Goal: Task Accomplishment & Management: Complete application form

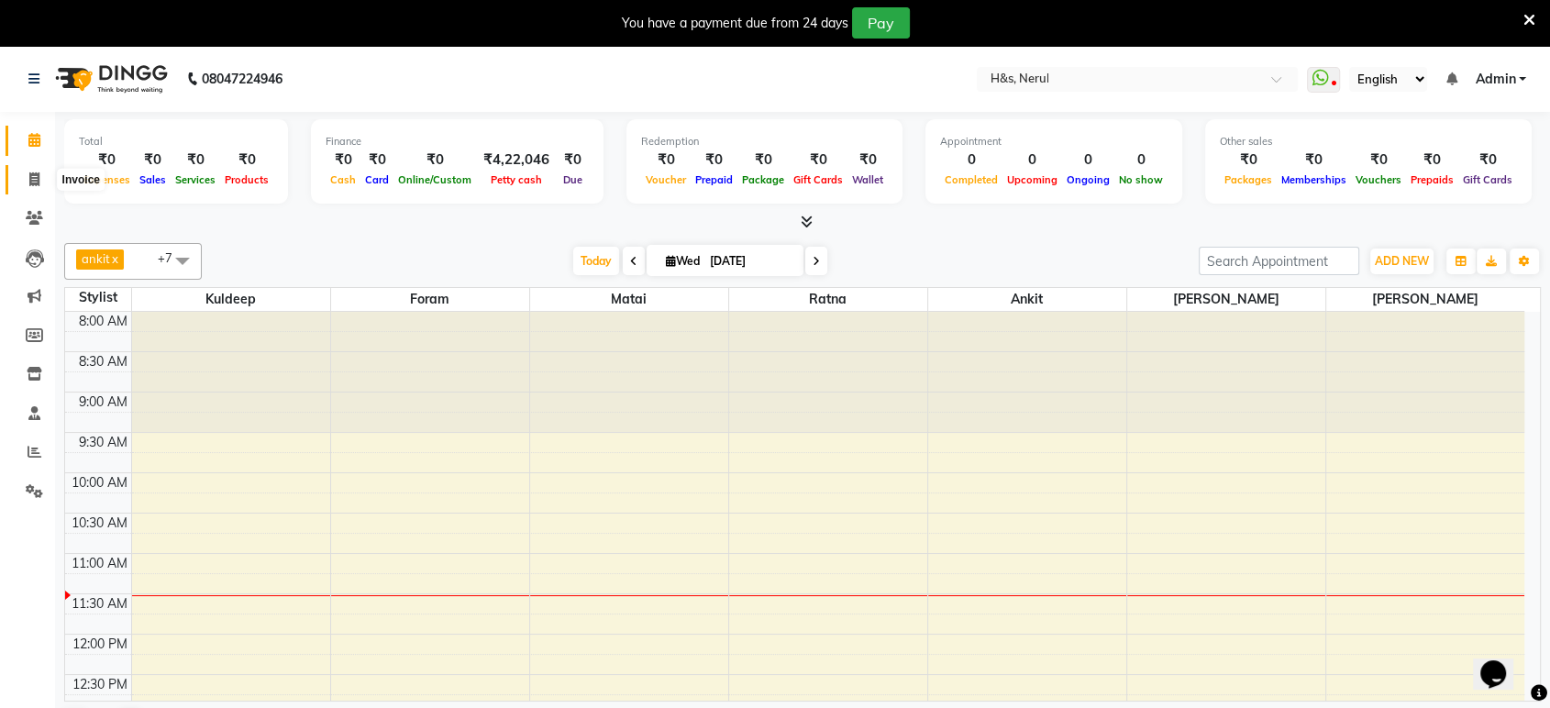
click at [28, 180] on span at bounding box center [34, 180] width 32 height 21
select select "6419"
select select "service"
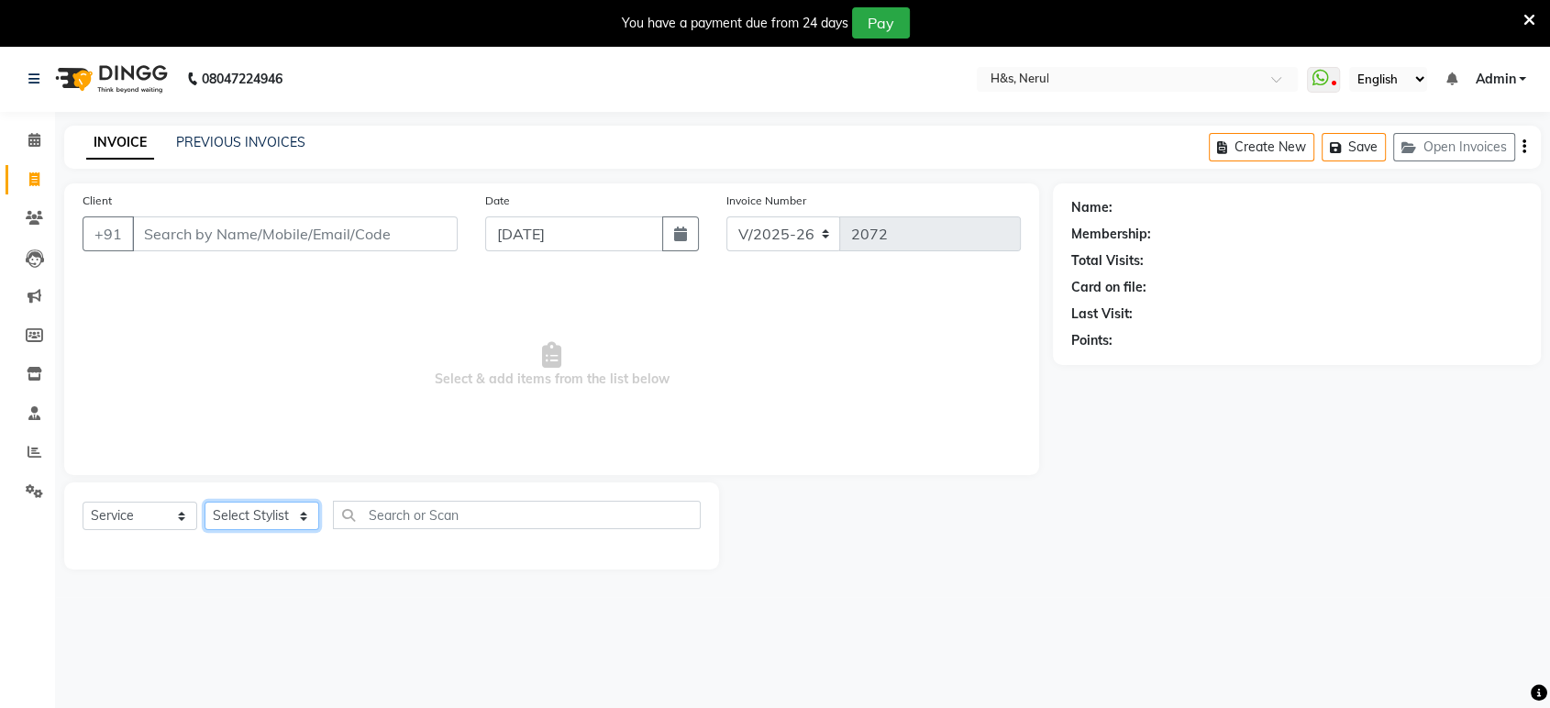
click at [259, 509] on select "Select Stylist ankit Dipeeka Foram jack Joshua Kuldeep matai Ratna sayli sheetal" at bounding box center [262, 516] width 115 height 28
select select "49331"
click at [205, 502] on select "Select Stylist ankit Dipeeka Foram jack Joshua Kuldeep matai Ratna sayli sheetal" at bounding box center [262, 516] width 115 height 28
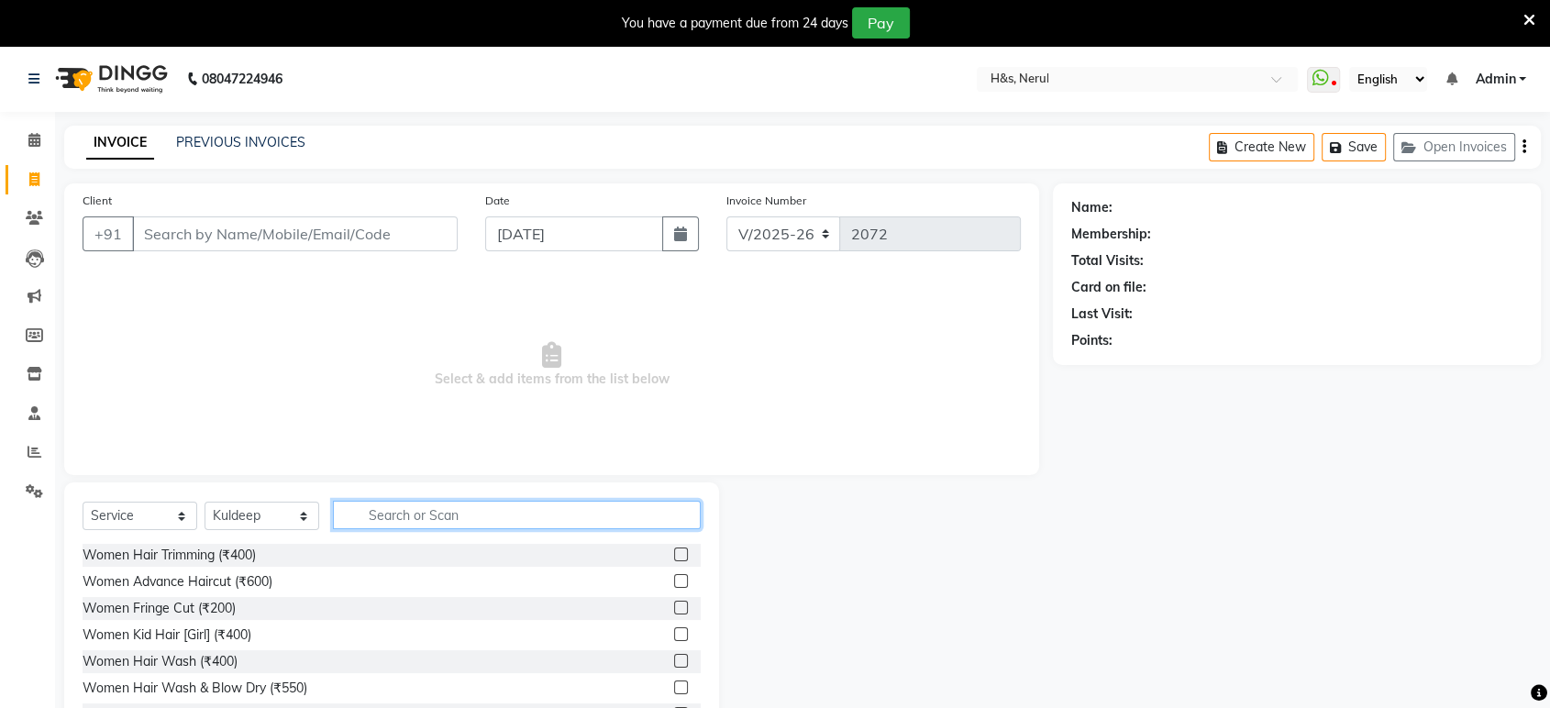
click at [407, 508] on input "text" at bounding box center [517, 515] width 368 height 28
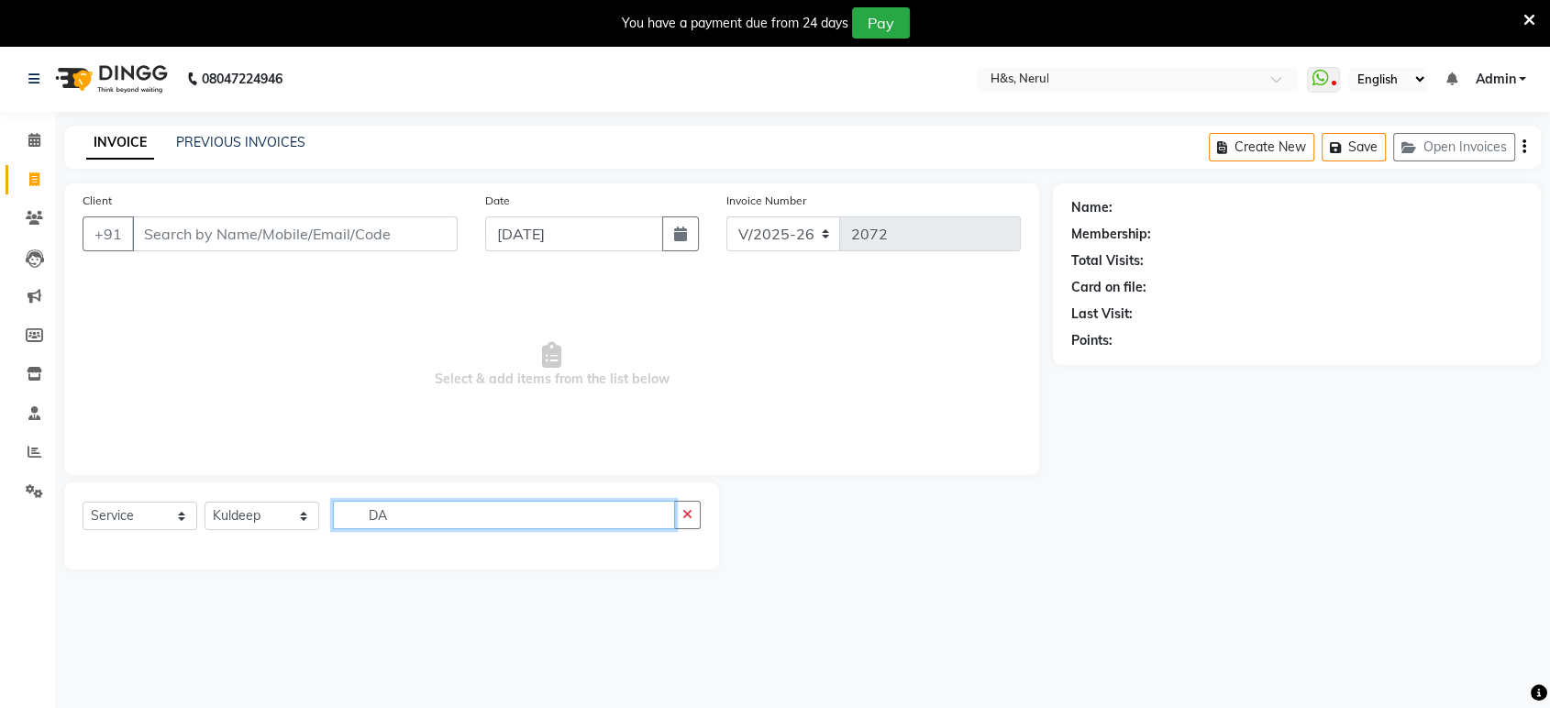
type input "D"
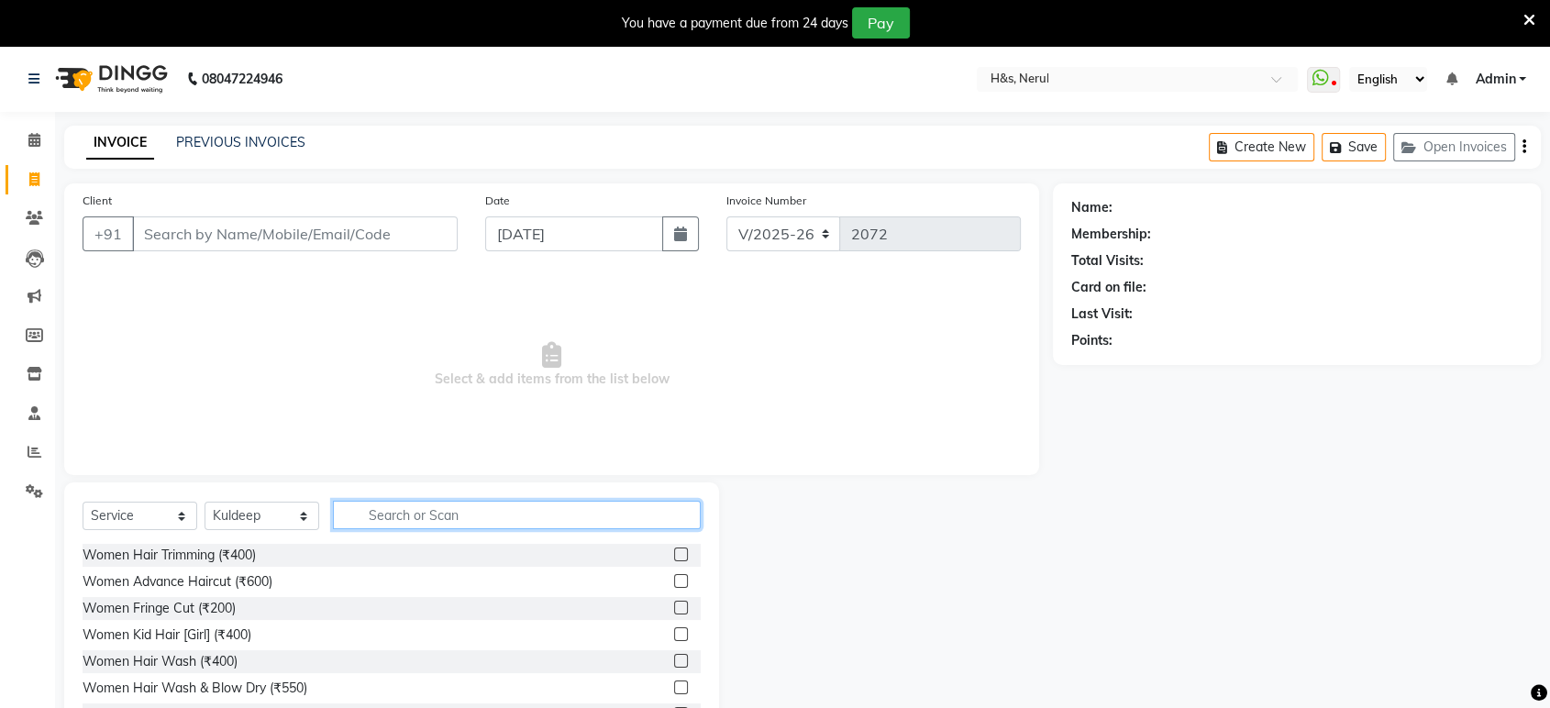
click at [437, 519] on input "text" at bounding box center [517, 515] width 368 height 28
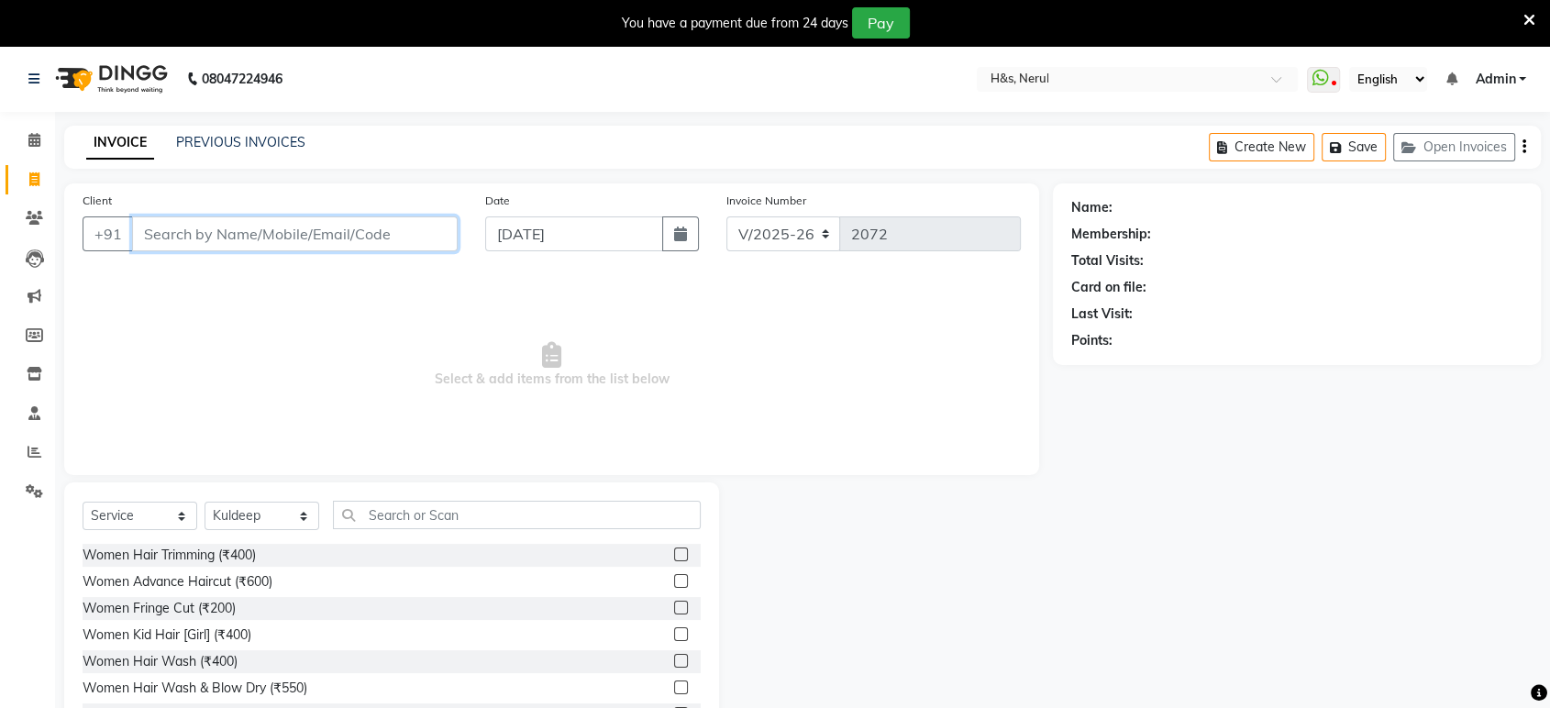
click at [283, 229] on input "Client" at bounding box center [295, 233] width 326 height 35
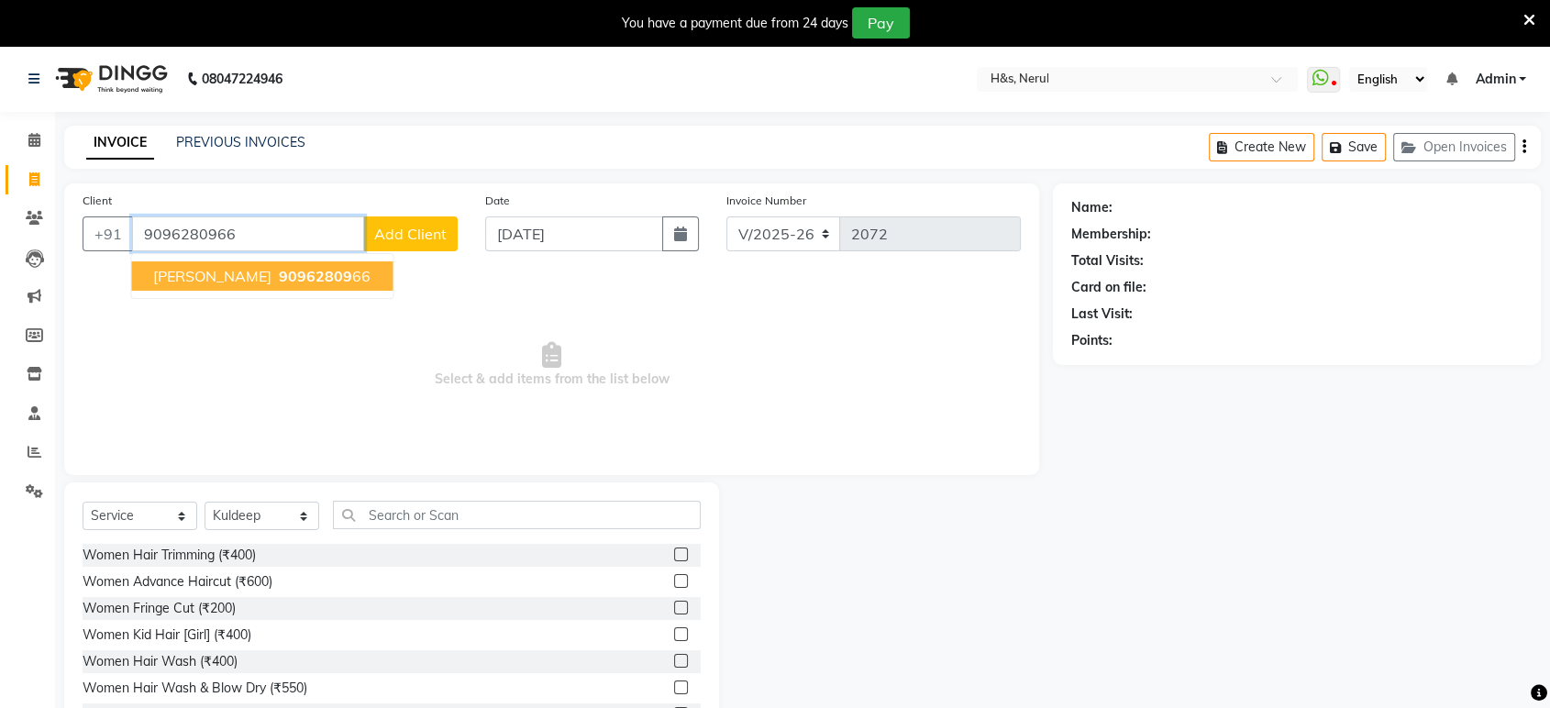
type input "9096280966"
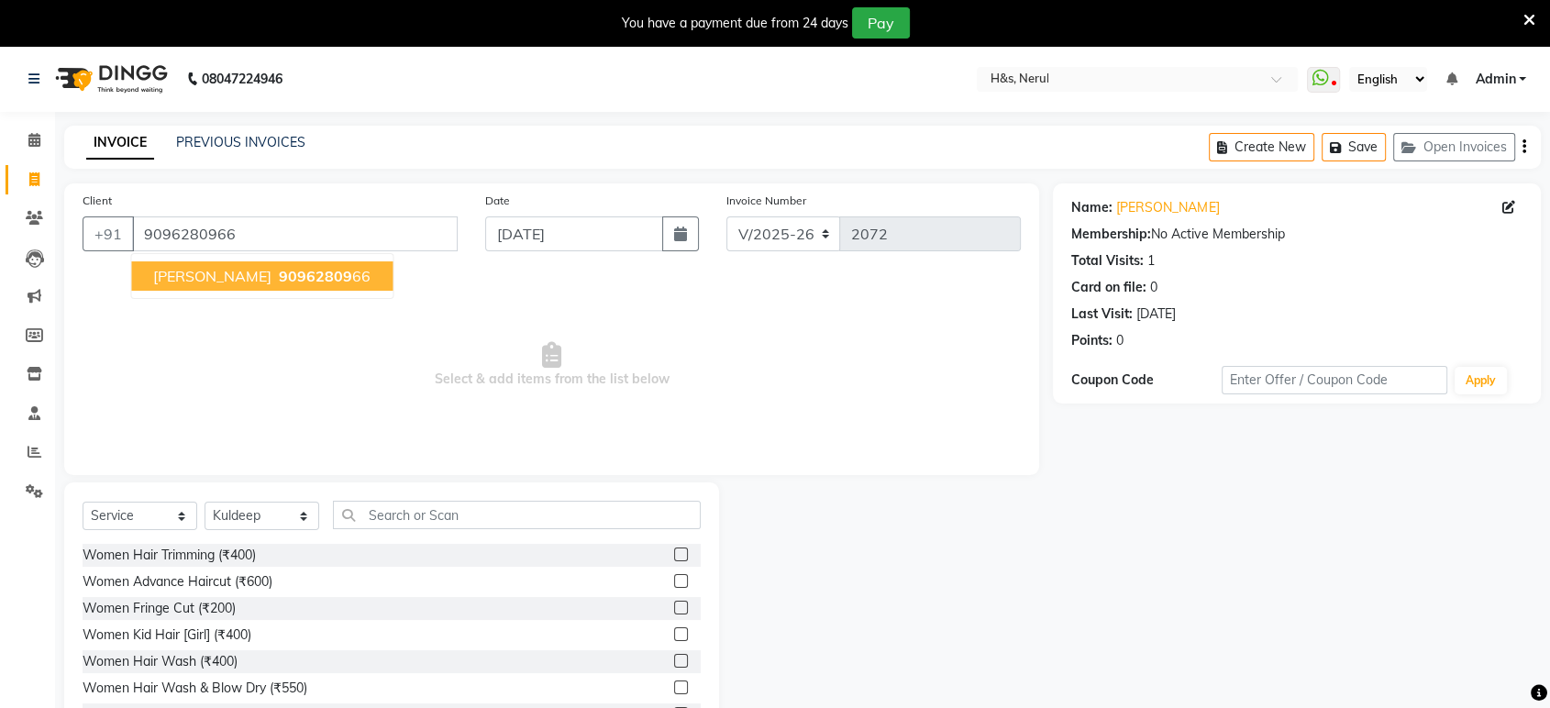
click at [279, 272] on span "90962809" at bounding box center [315, 276] width 73 height 18
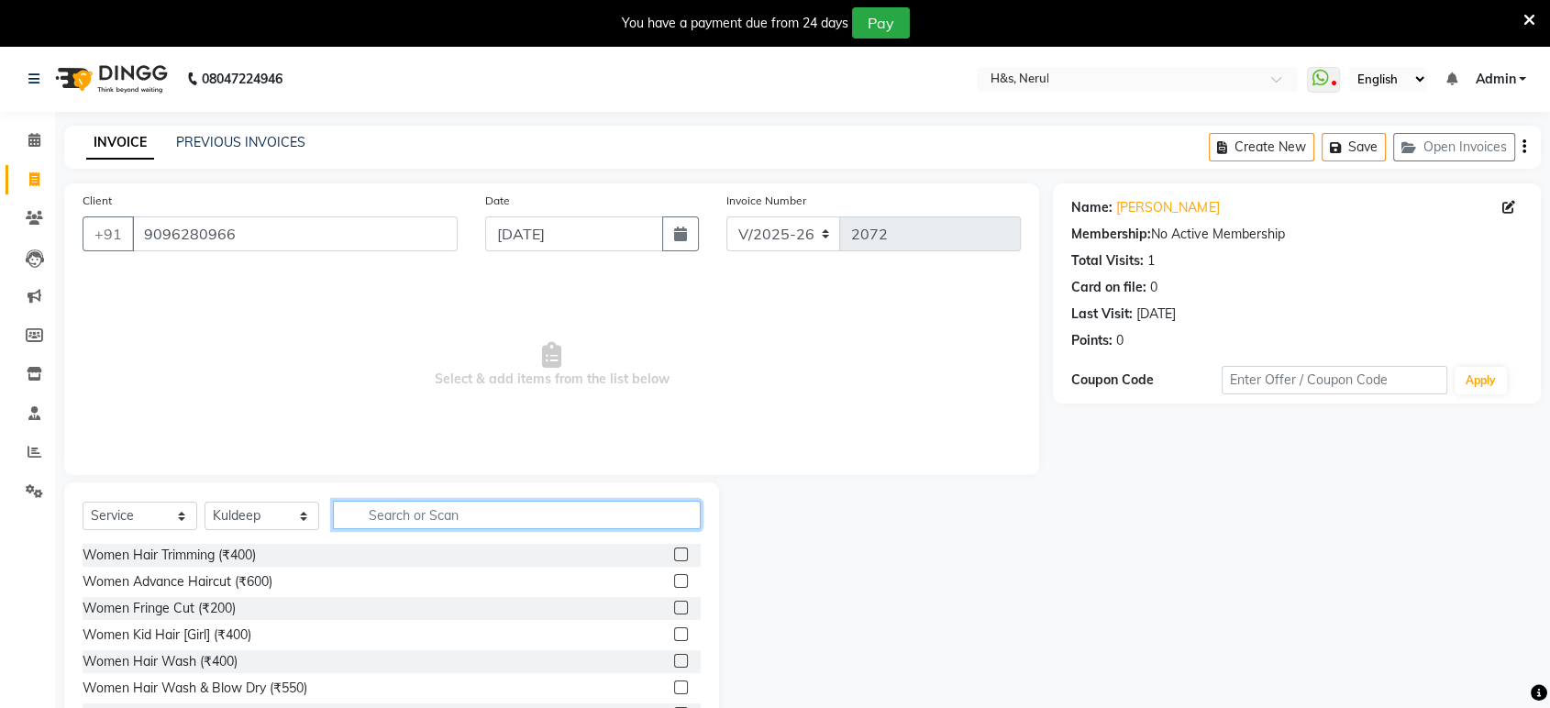
click at [373, 512] on input "text" at bounding box center [517, 515] width 368 height 28
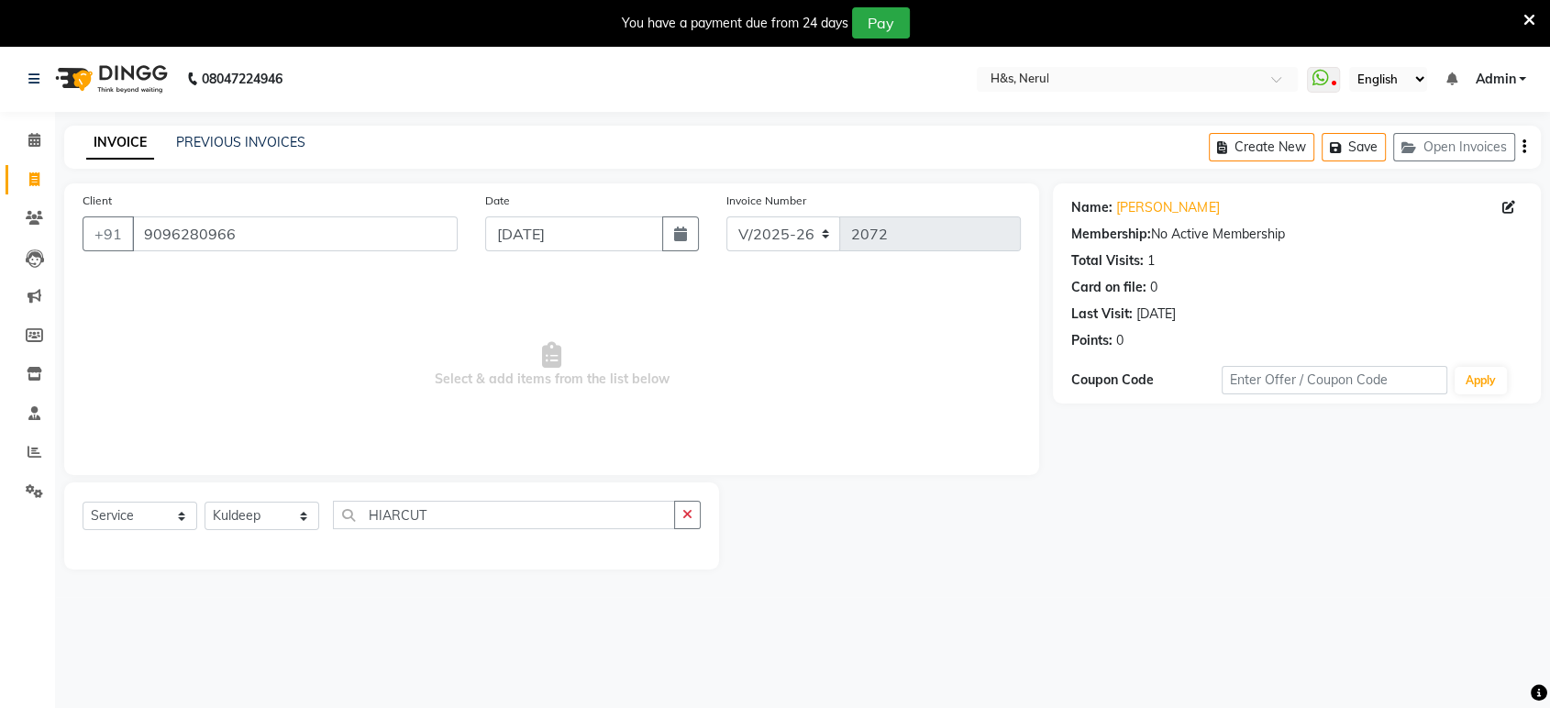
click at [347, 569] on div "Select Service Product Membership Package Voucher Prepaid Gift Card Select Styl…" at bounding box center [391, 526] width 655 height 87
click at [460, 516] on input "HIARCUT" at bounding box center [504, 515] width 342 height 28
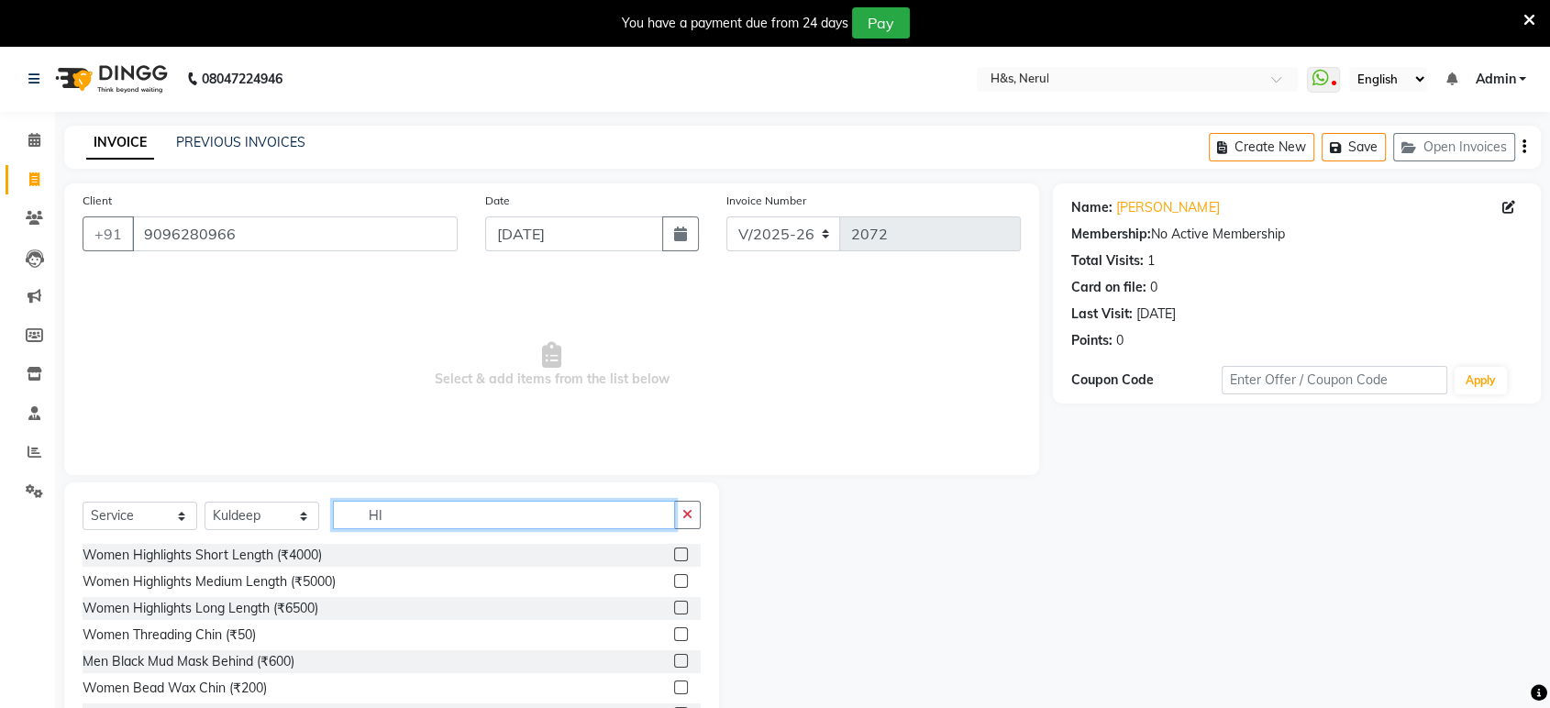
type input "H"
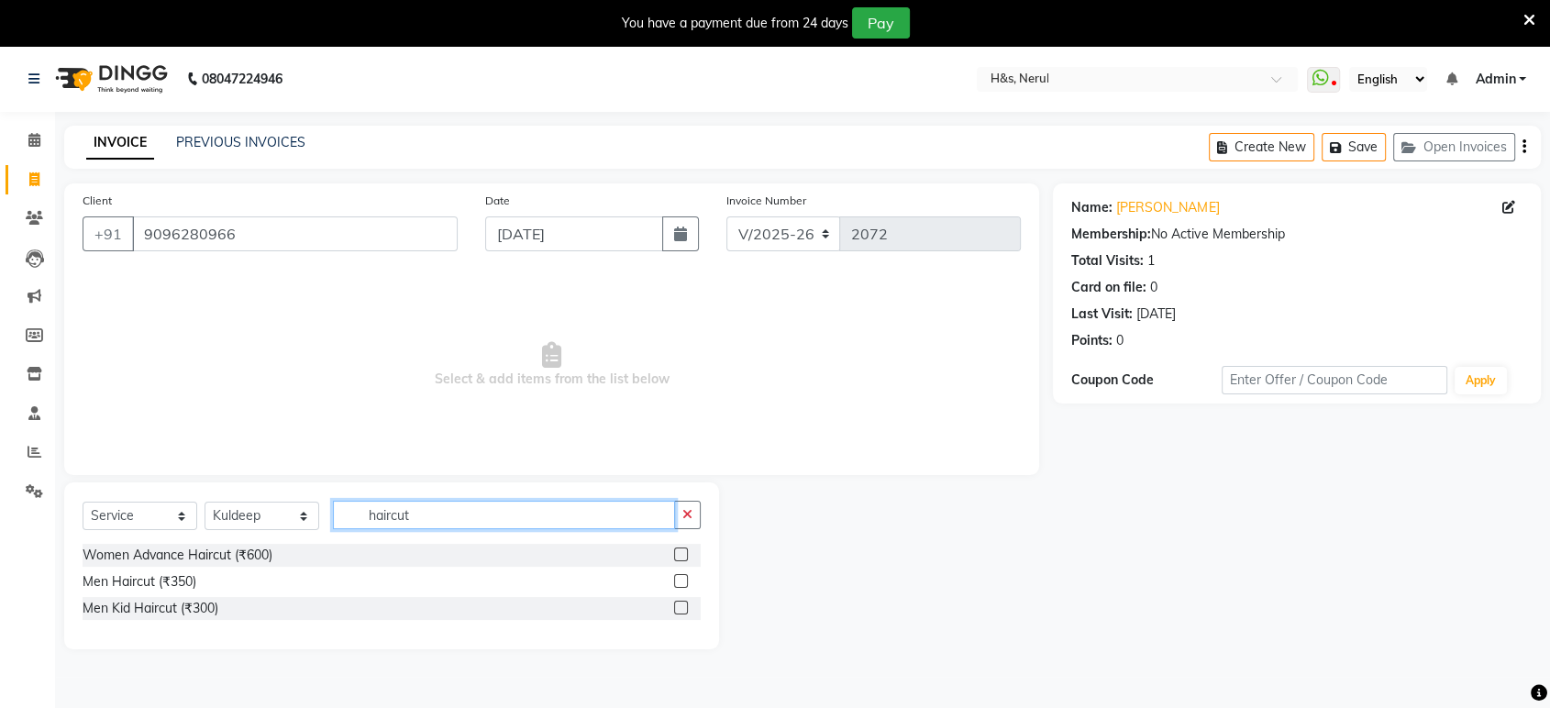
type input "haircut"
click at [684, 577] on label at bounding box center [681, 581] width 14 height 14
click at [684, 577] on input "checkbox" at bounding box center [680, 582] width 12 height 12
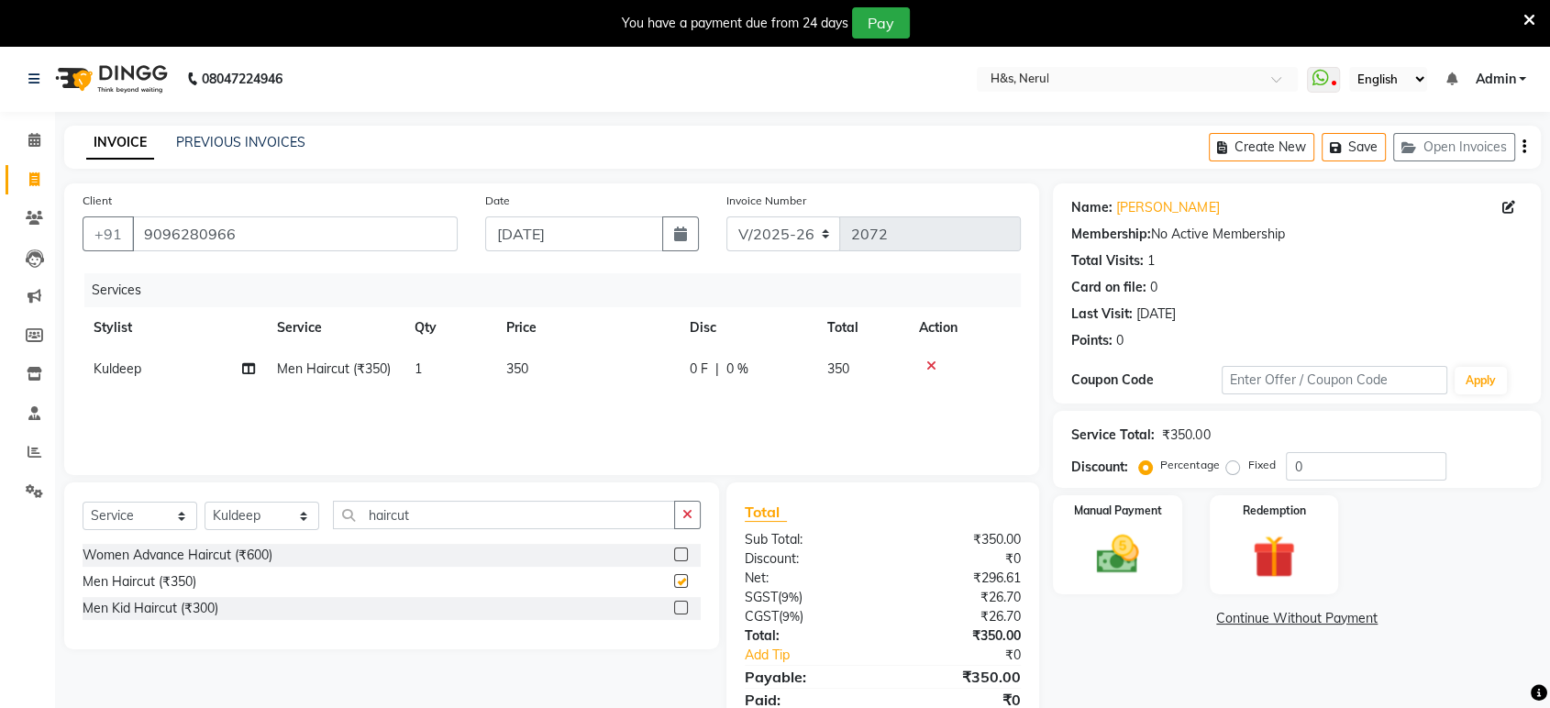
checkbox input "false"
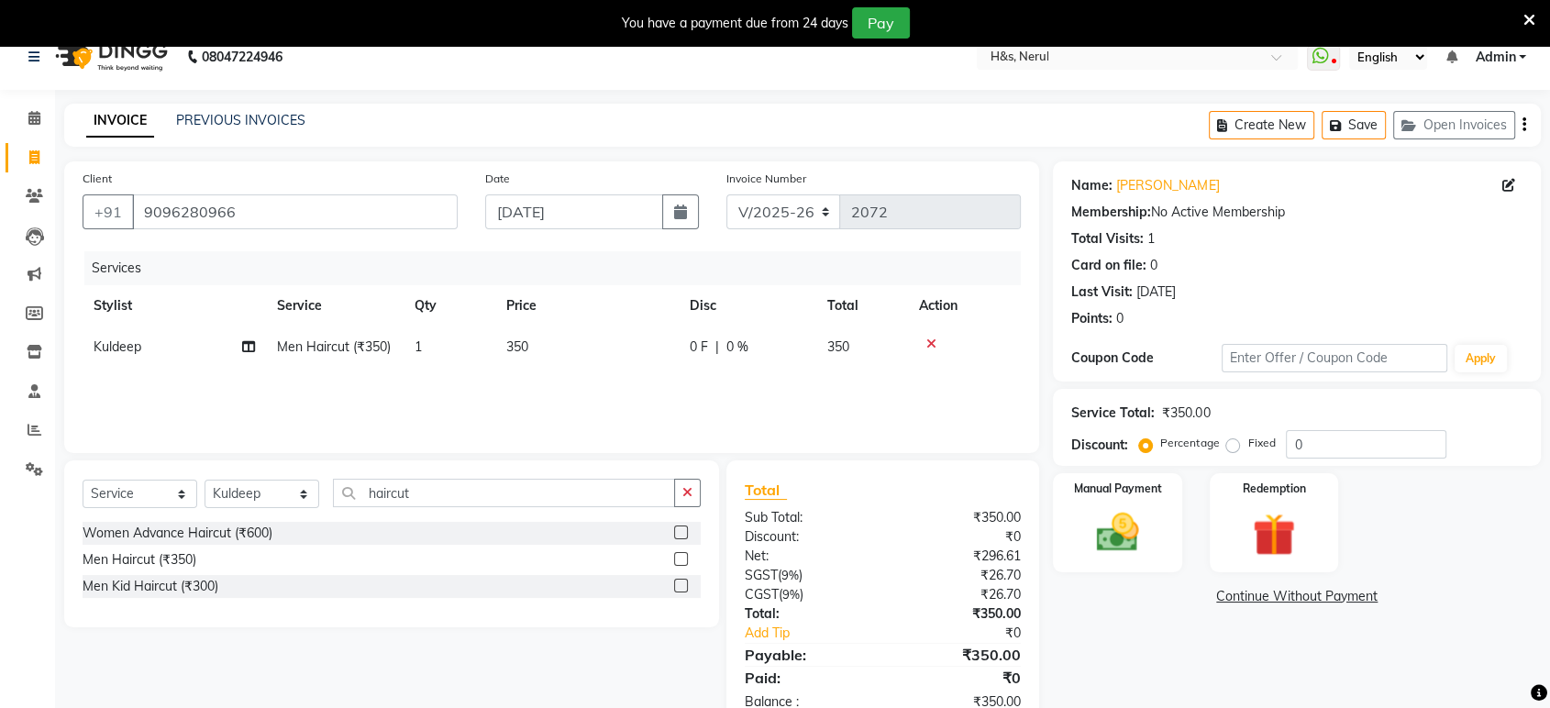
scroll to position [67, 0]
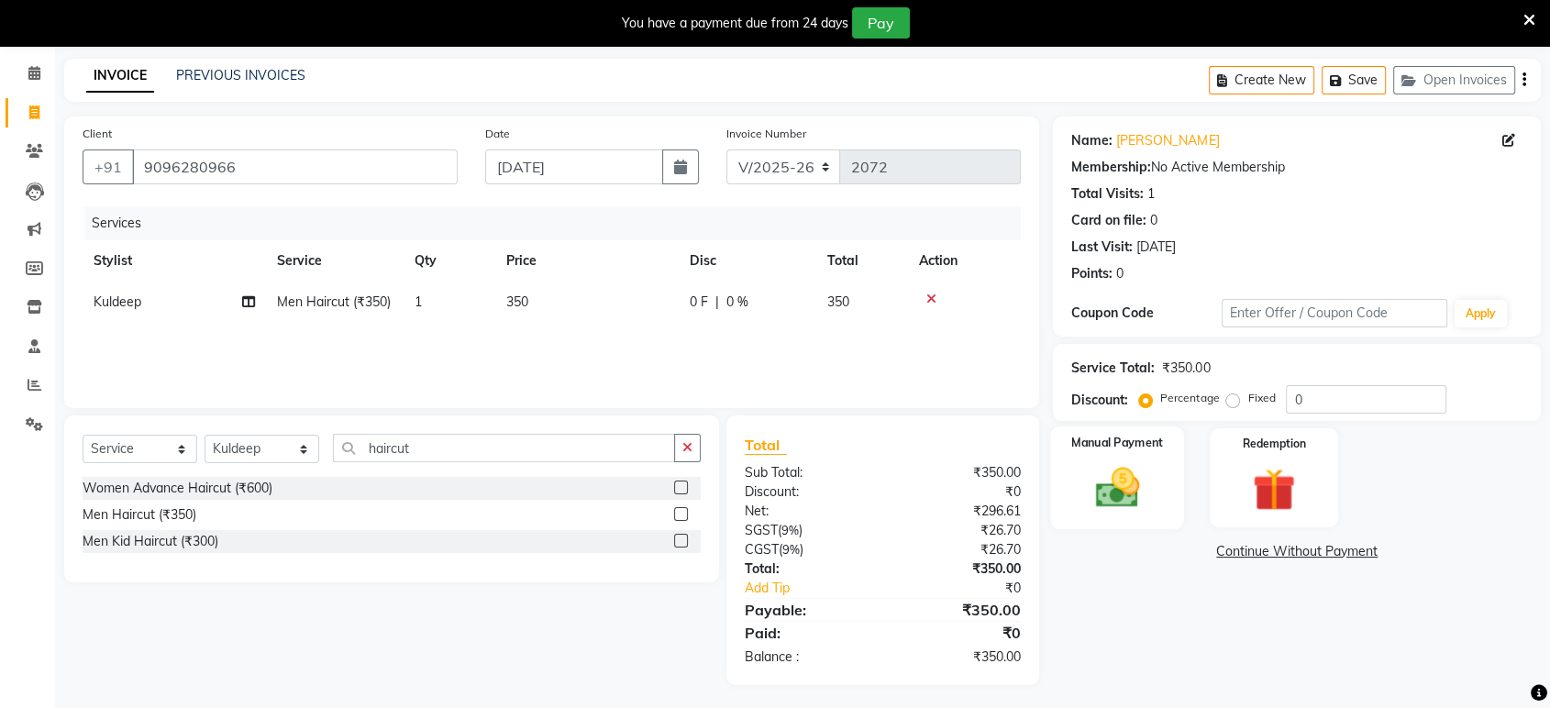
click at [1094, 454] on div "Manual Payment" at bounding box center [1118, 478] width 134 height 103
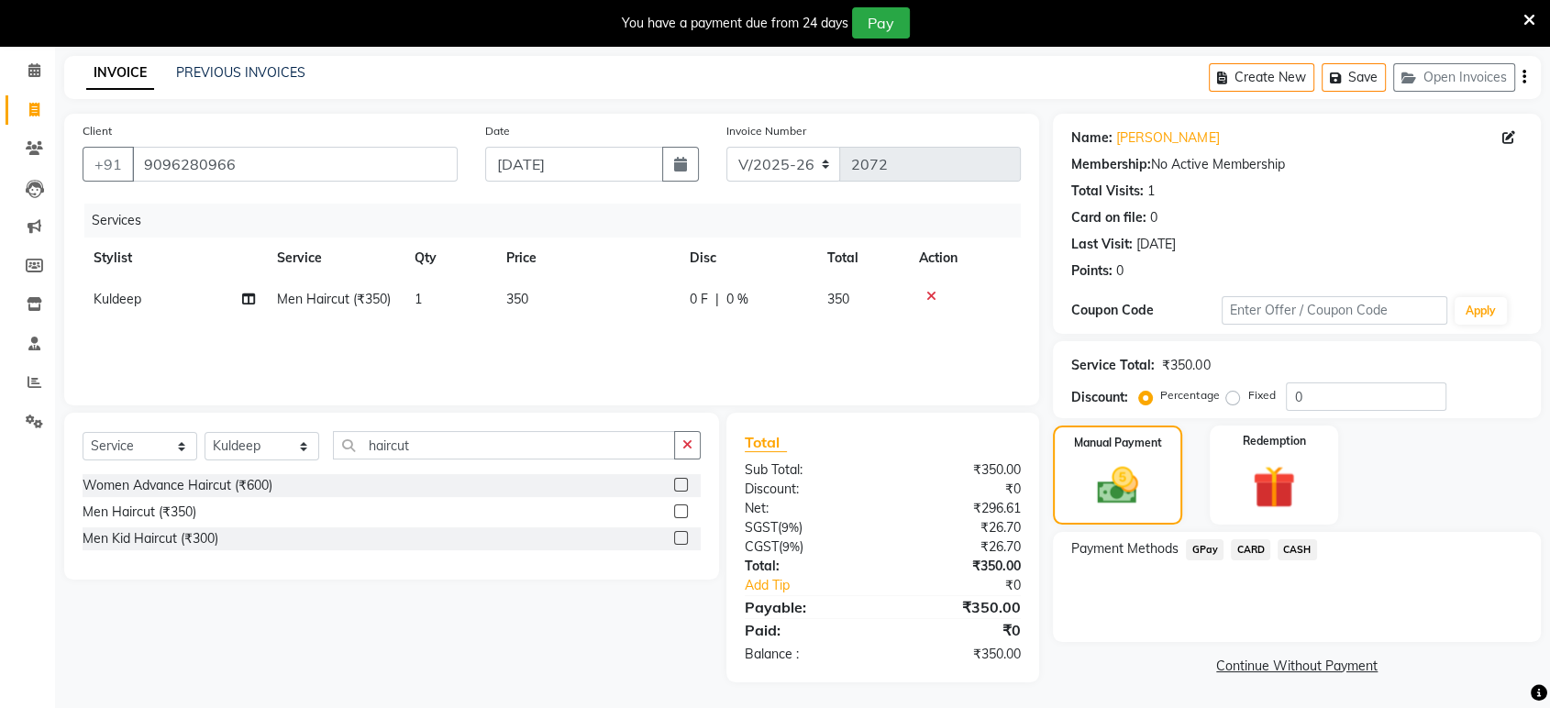
scroll to position [71, 0]
click at [1203, 540] on span "GPay" at bounding box center [1205, 548] width 38 height 21
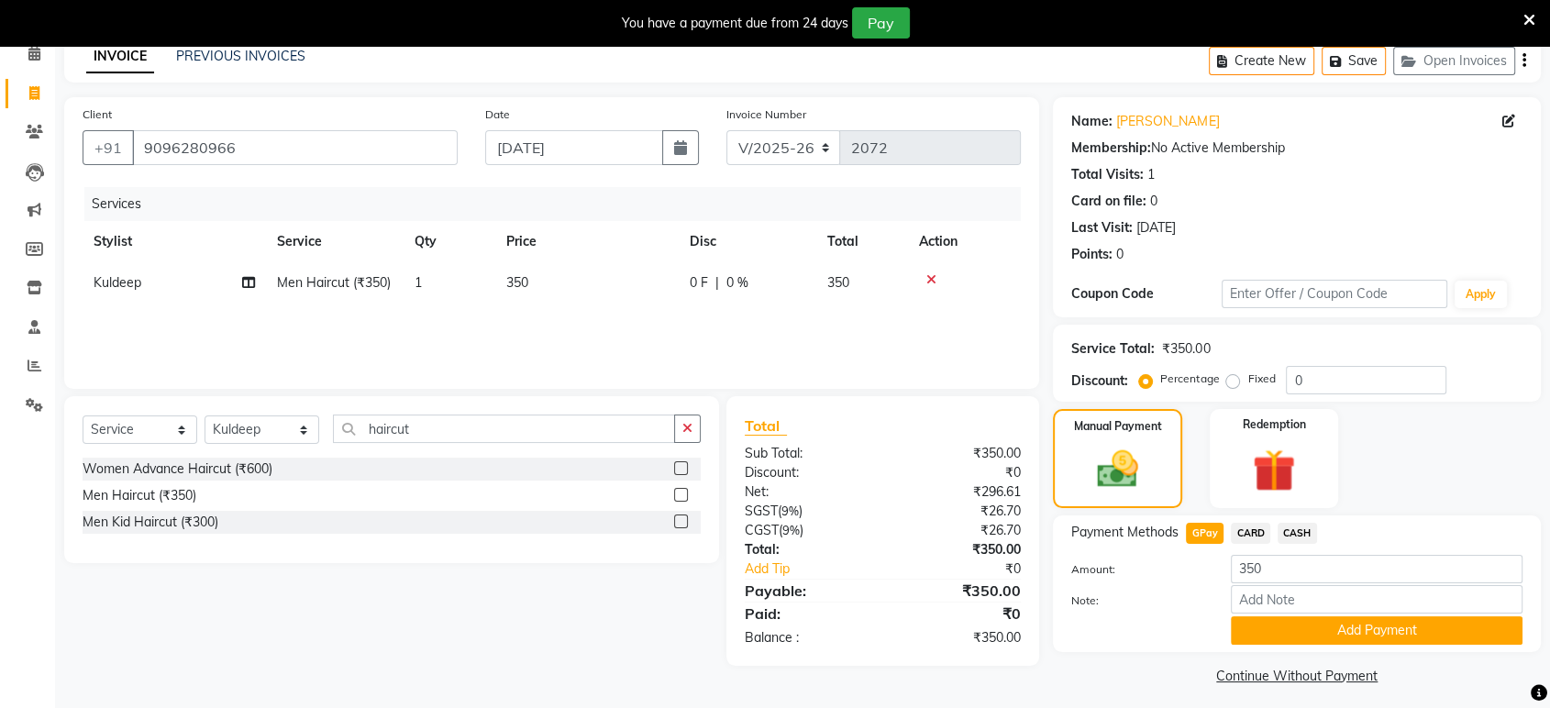
scroll to position [94, 0]
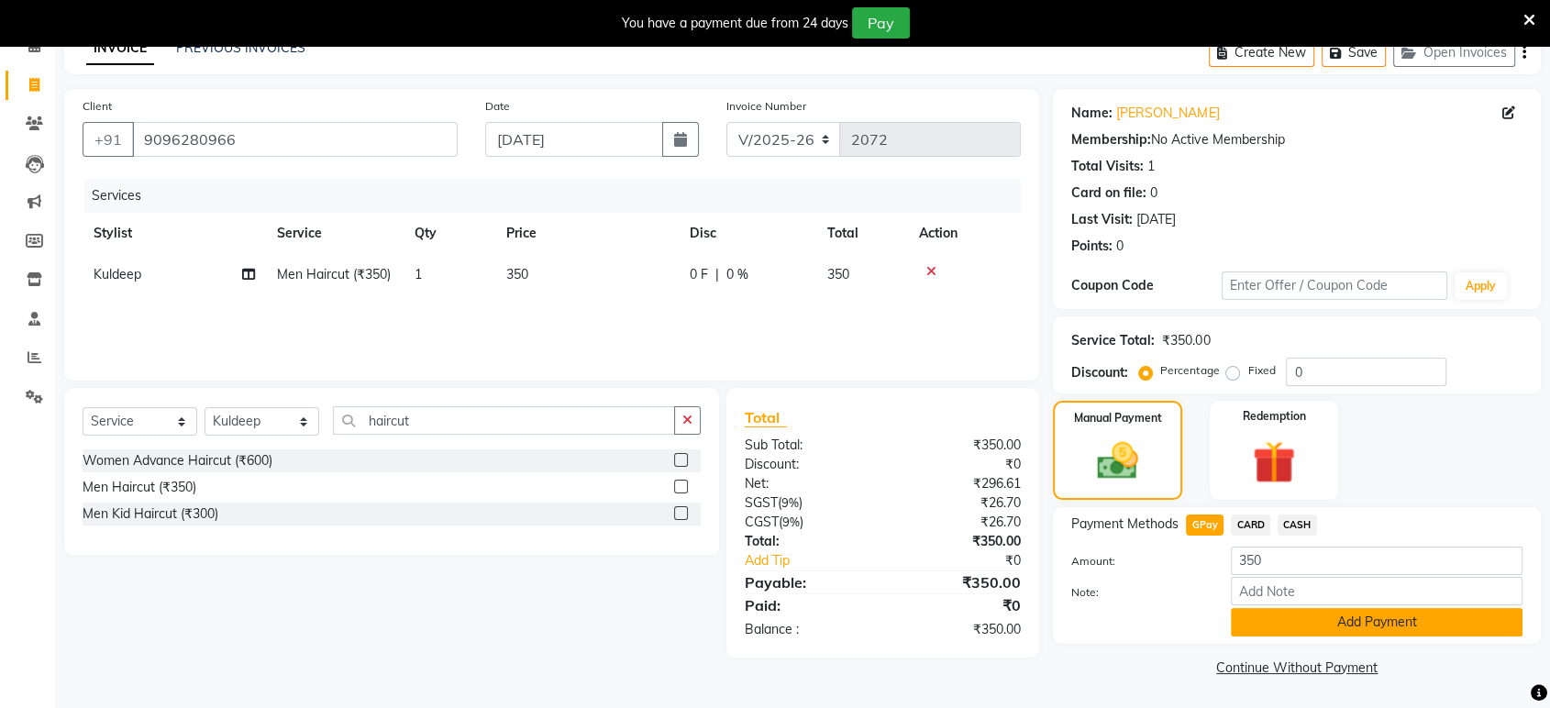
click at [1250, 627] on button "Add Payment" at bounding box center [1377, 622] width 292 height 28
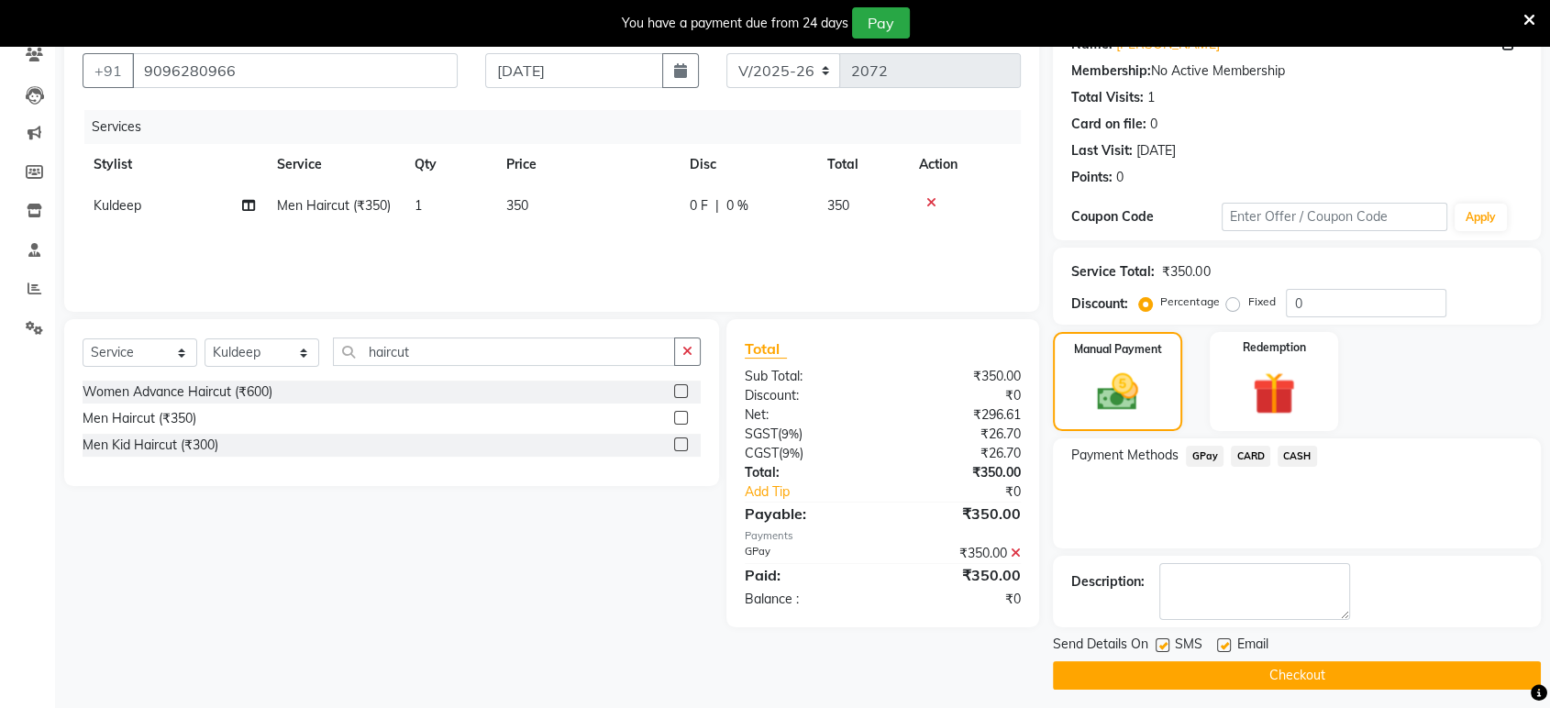
scroll to position [171, 0]
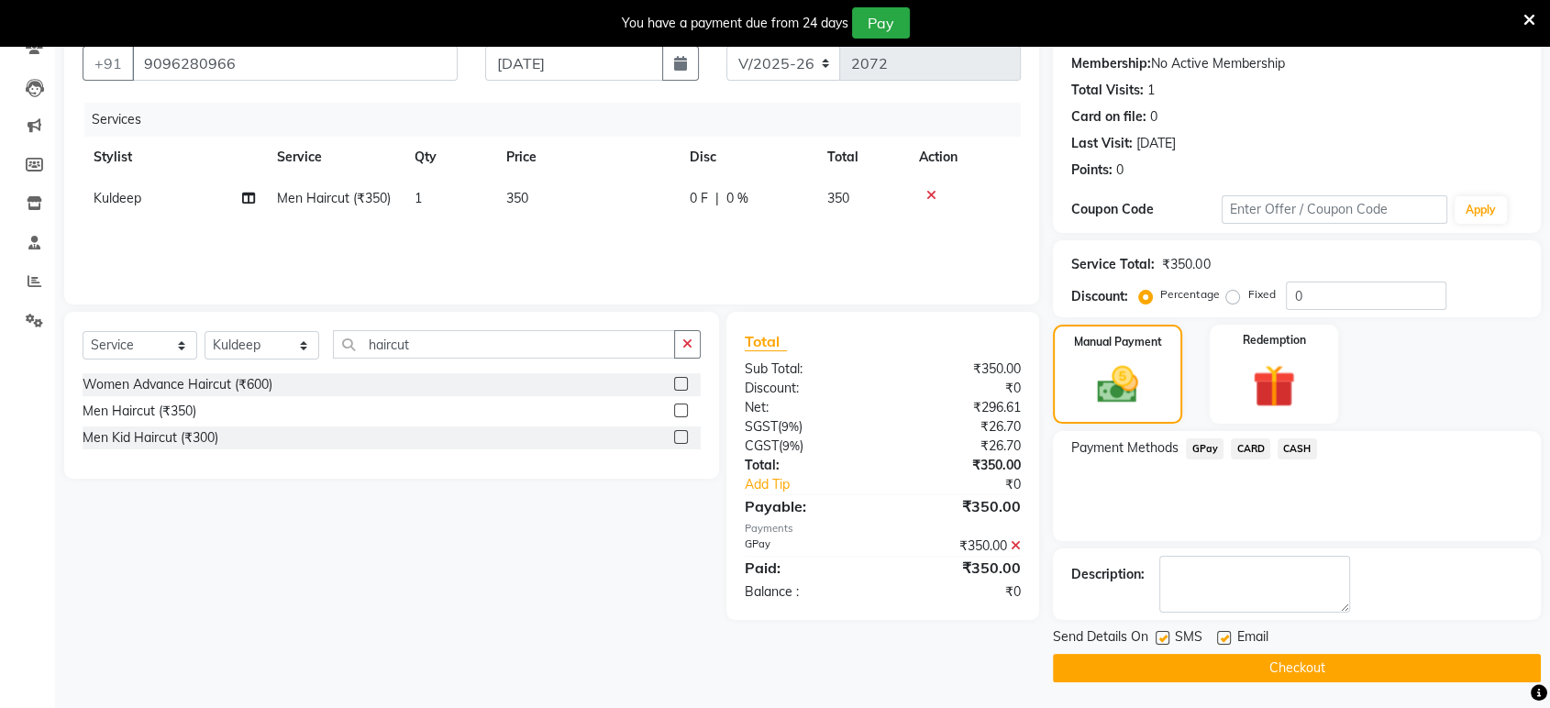
click at [1218, 638] on label at bounding box center [1224, 638] width 14 height 14
click at [1218, 638] on input "checkbox" at bounding box center [1223, 639] width 12 height 12
checkbox input "false"
click at [1182, 655] on button "Checkout" at bounding box center [1297, 668] width 488 height 28
